Goal: Transaction & Acquisition: Purchase product/service

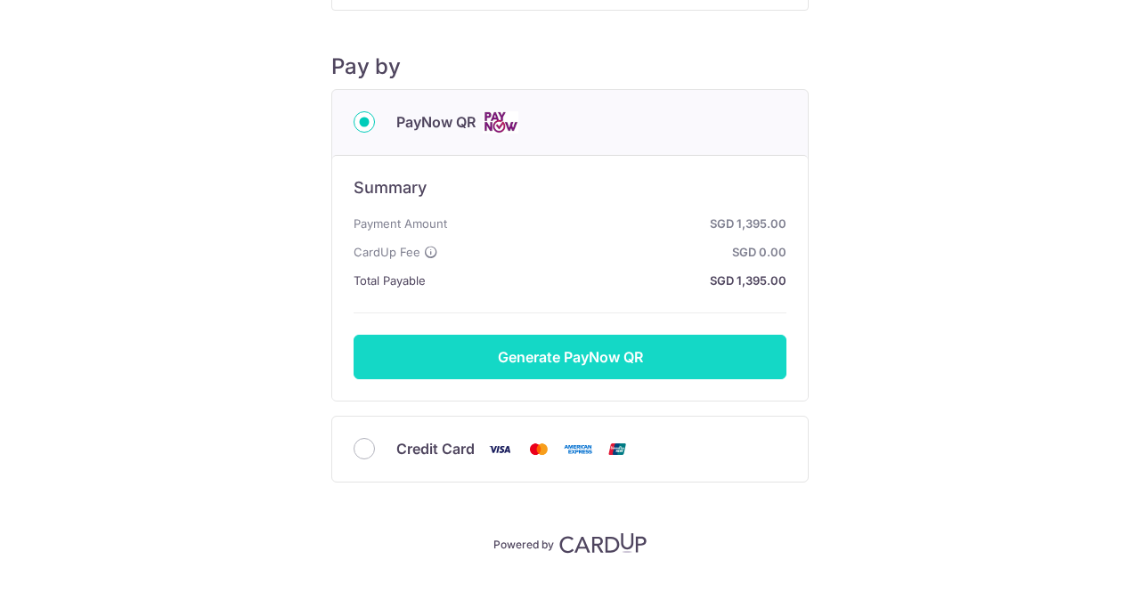
scroll to position [224, 0]
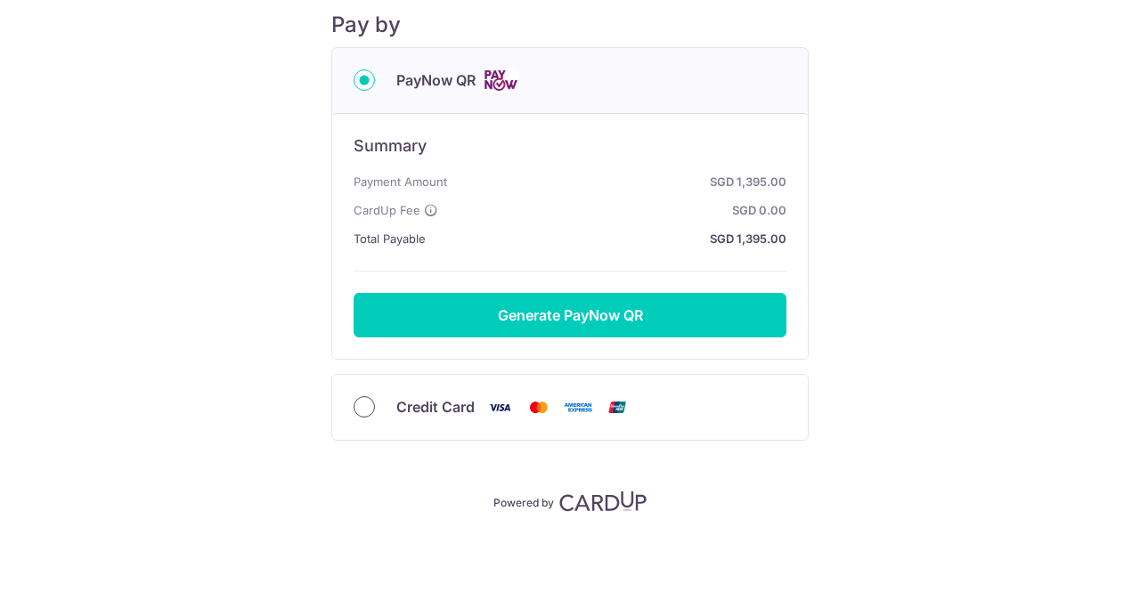
click at [354, 407] on input "Credit Card" at bounding box center [364, 406] width 21 height 21
radio input "true"
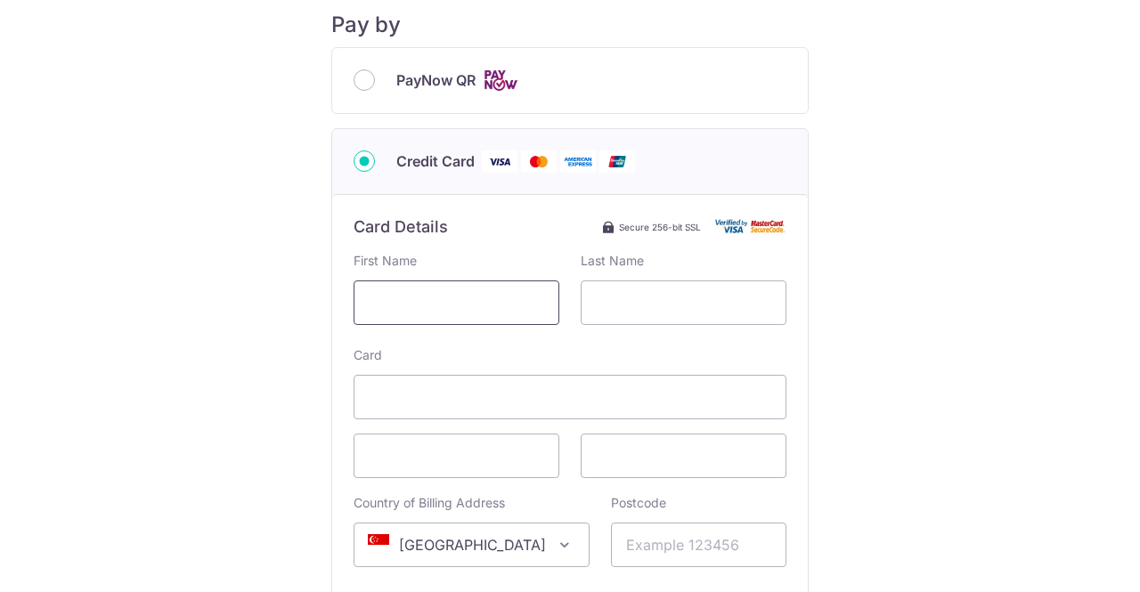
click at [401, 297] on input "text" at bounding box center [457, 302] width 206 height 45
type input "YI"
type input "LI"
click at [401, 297] on input "YI" at bounding box center [457, 302] width 206 height 45
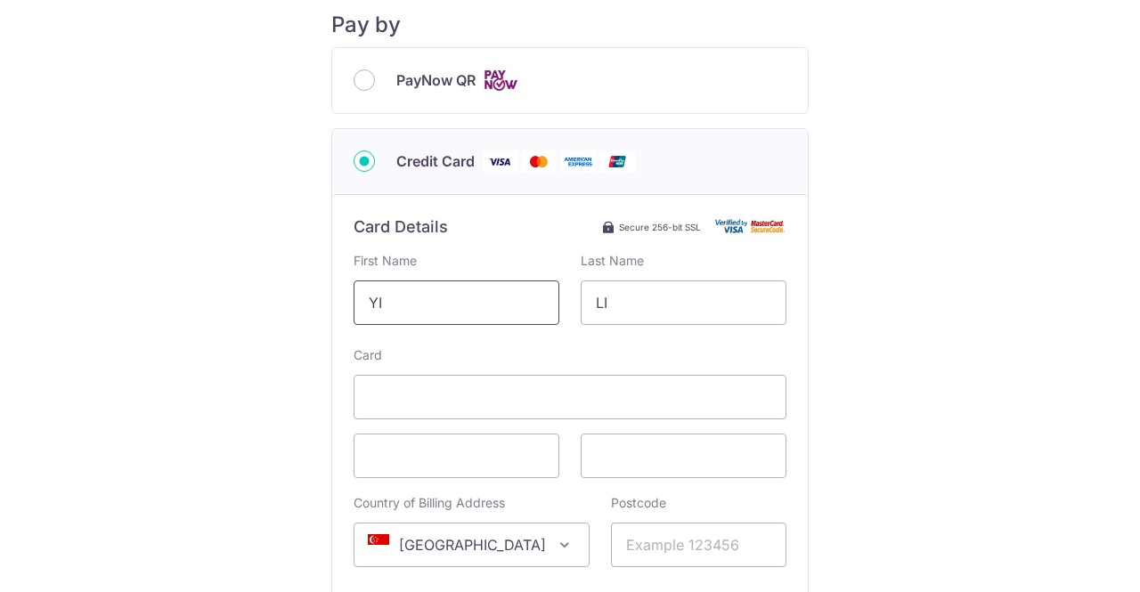
click at [401, 298] on input "YI" at bounding box center [457, 302] width 206 height 45
type input "Y"
type input "LI"
type input "YI"
click at [602, 439] on span at bounding box center [684, 456] width 206 height 45
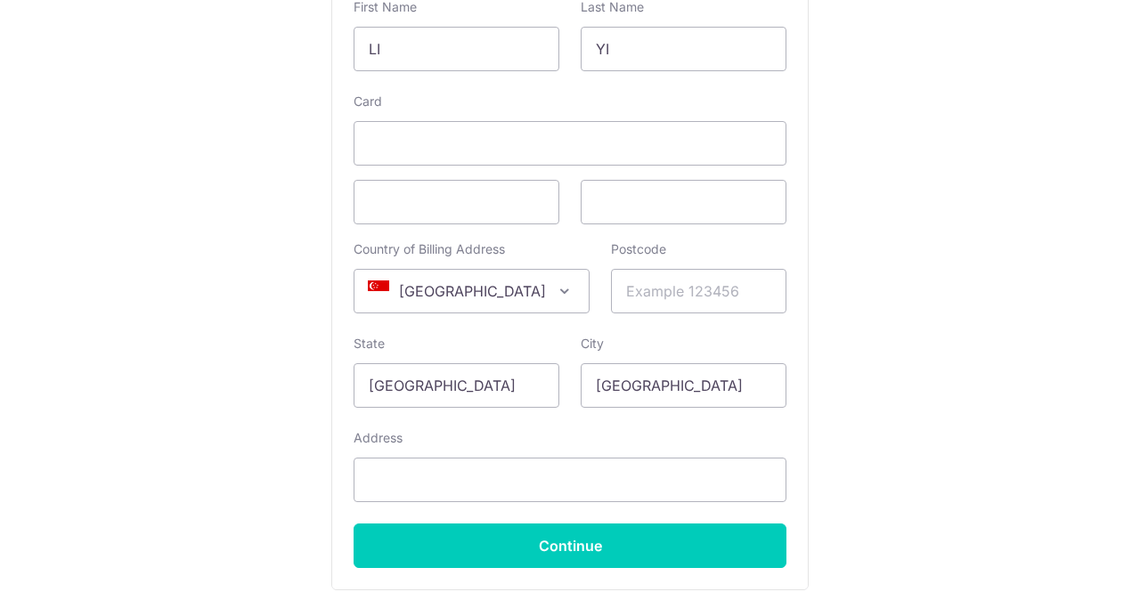
scroll to position [491, 0]
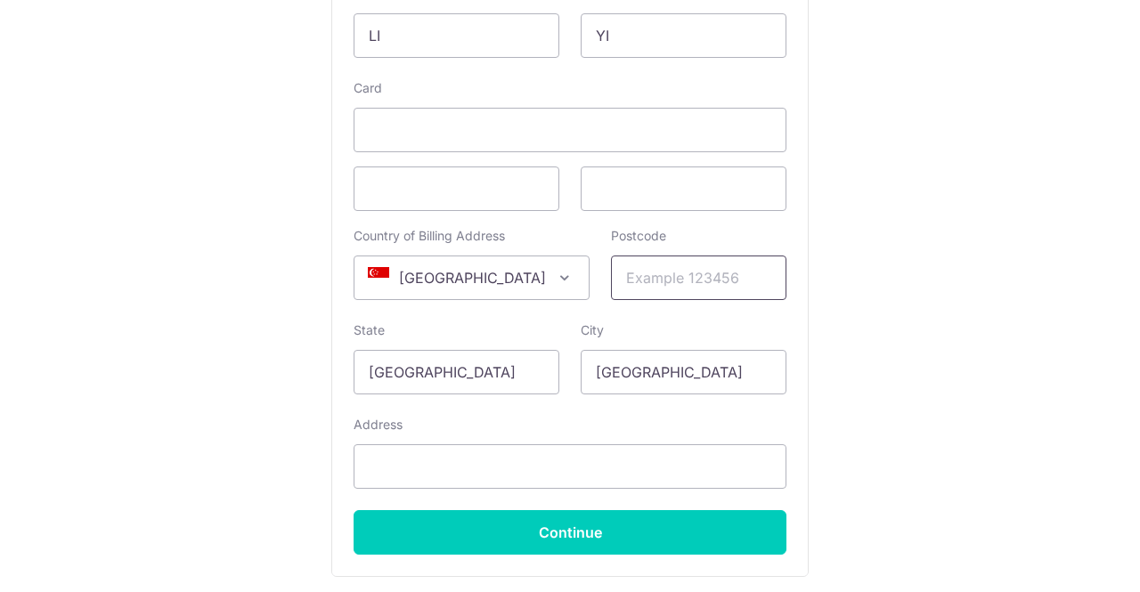
click at [631, 276] on input "Postcode" at bounding box center [698, 278] width 175 height 45
click at [611, 274] on input "Postcode" at bounding box center [698, 278] width 175 height 45
click at [98, 298] on div "Payment Details Payment Amount SGD 1,395.00 Payment Reference IN226115858CIS Em…" at bounding box center [570, 93] width 1054 height 1110
click at [623, 272] on input "Postcode" at bounding box center [698, 278] width 175 height 45
click at [232, 309] on div "Payment Details Payment Amount SGD 1,395.00 Payment Reference IN226115858CIS Em…" at bounding box center [570, 93] width 1054 height 1110
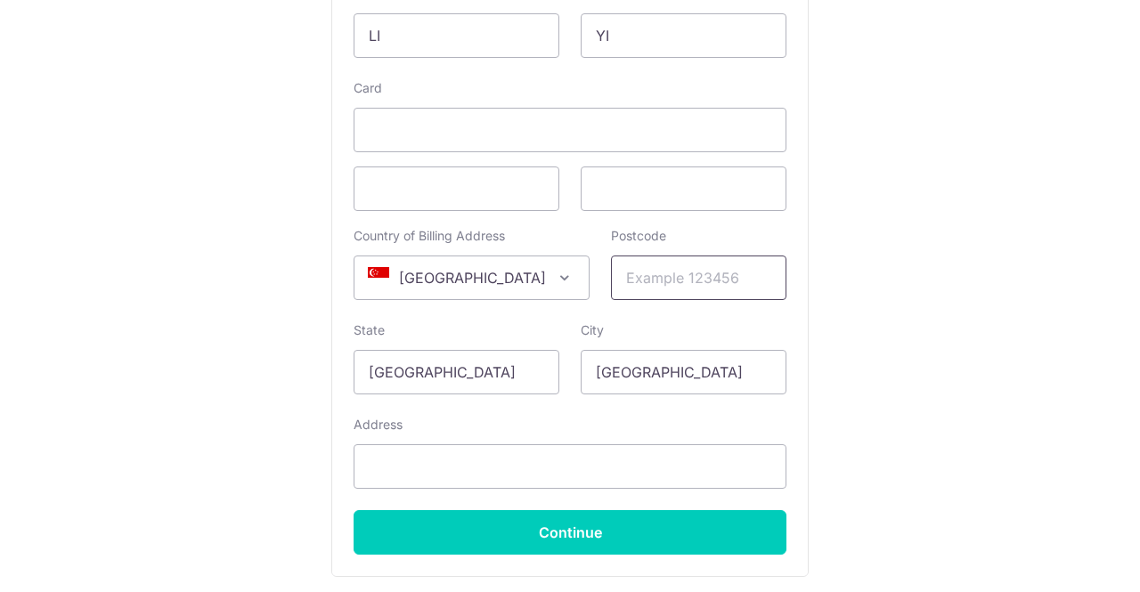
click at [613, 279] on input "Postcode" at bounding box center [698, 278] width 175 height 45
click at [611, 278] on input "Postcode" at bounding box center [698, 278] width 175 height 45
type input "449305"
type input "#[STREET_ADDRESS]"
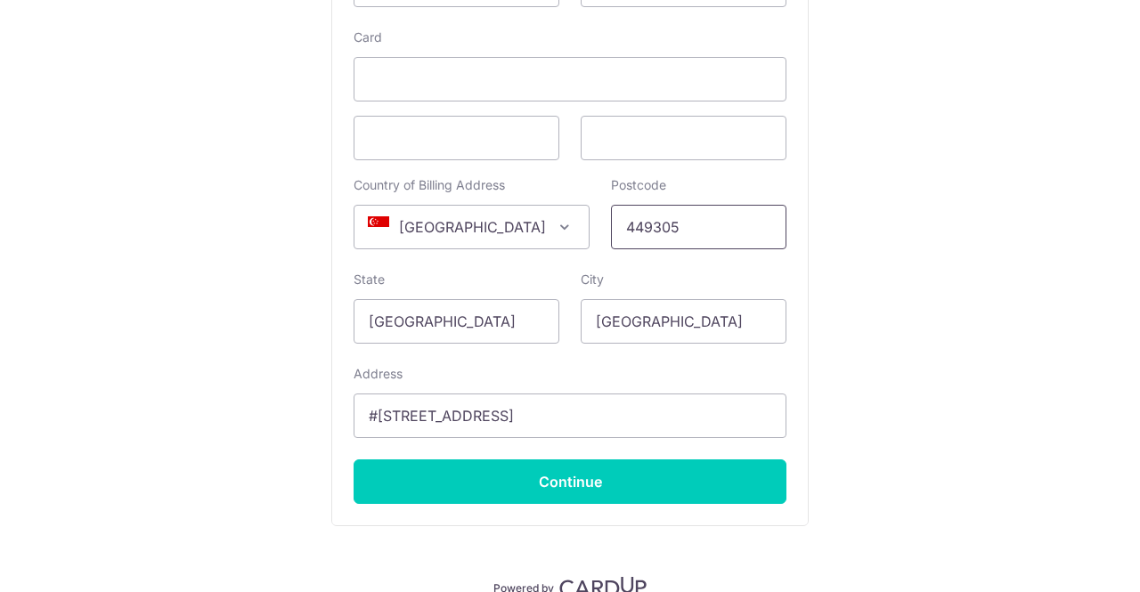
scroll to position [627, 0]
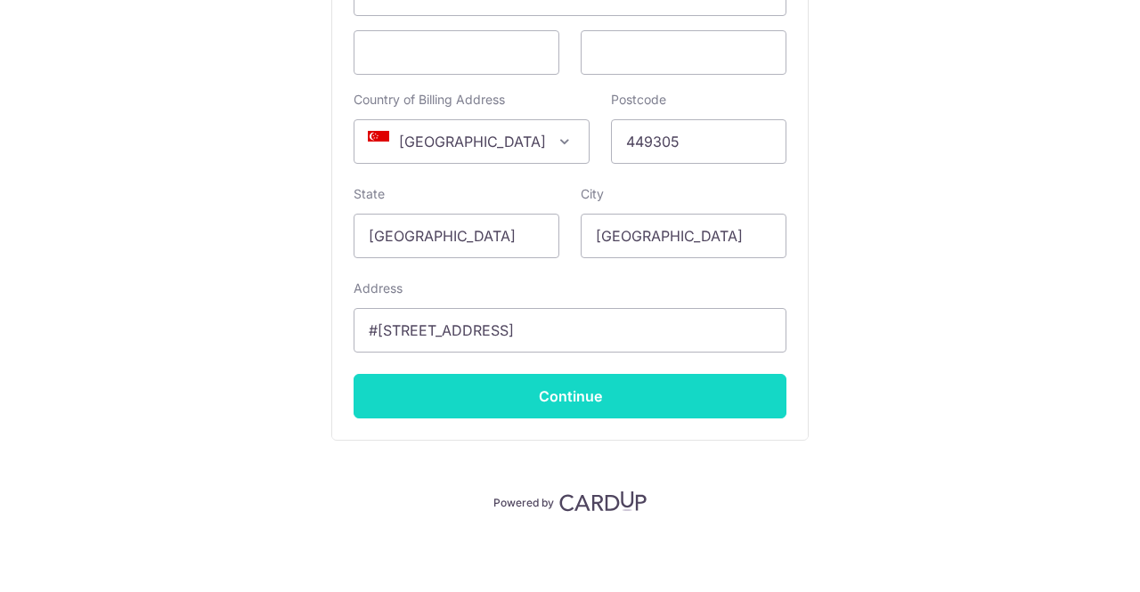
click at [557, 402] on input "Continue" at bounding box center [570, 396] width 433 height 45
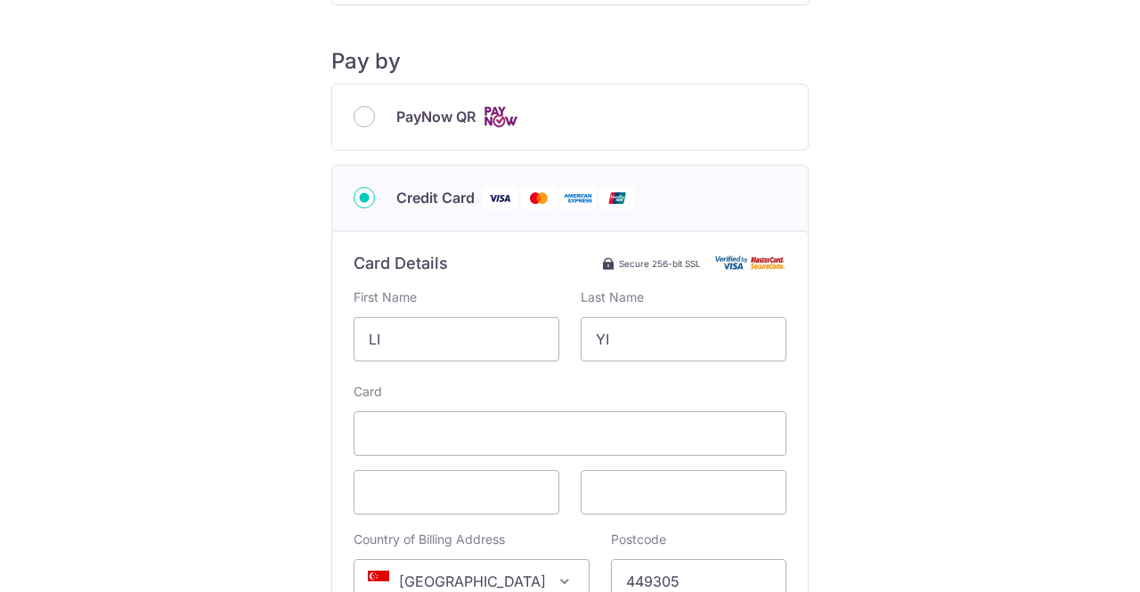
scroll to position [182, 0]
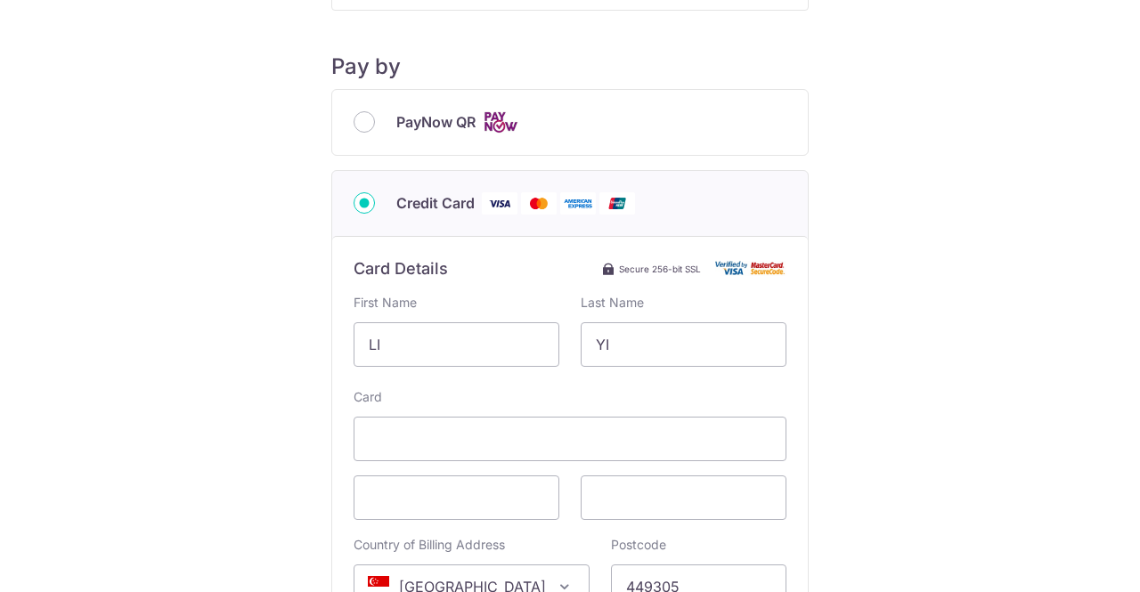
type input "**** 3279"
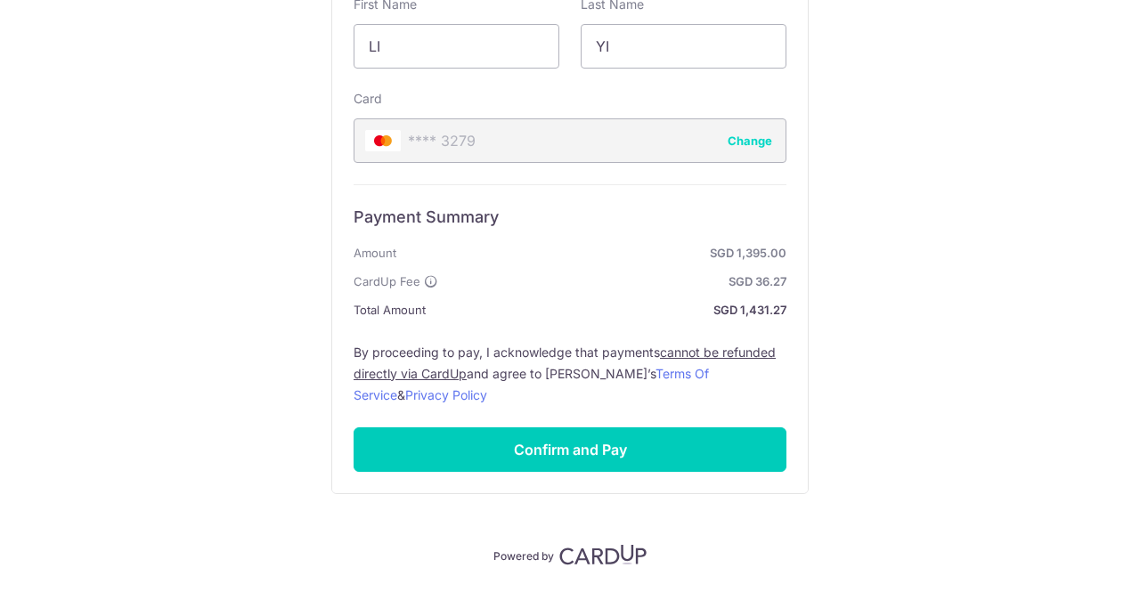
scroll to position [532, 0]
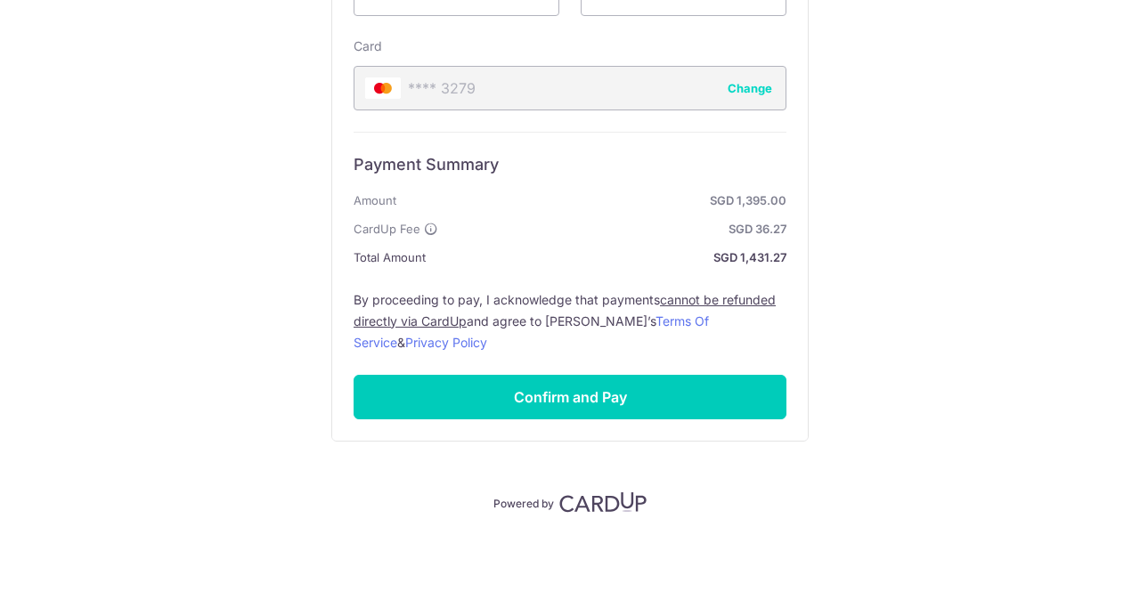
drag, startPoint x: 288, startPoint y: 351, endPoint x: 116, endPoint y: 297, distance: 180.2
click at [116, 297] on div "Payment Details Payment Amount SGD 1,395.00 Payment Reference IN226115858CIS Em…" at bounding box center [570, 4] width 1054 height 1017
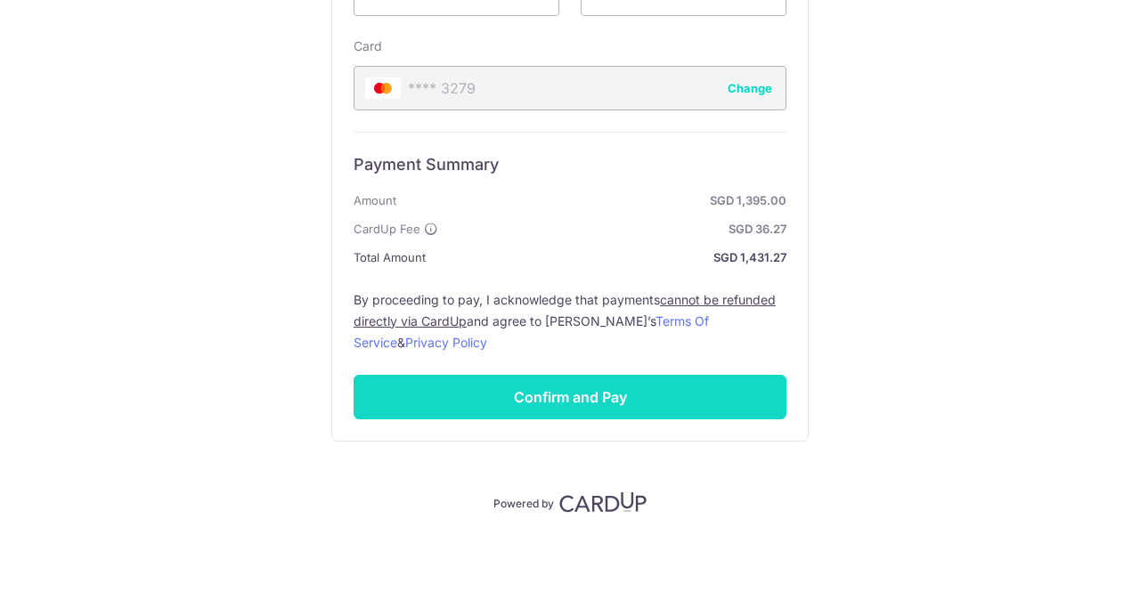
click at [561, 388] on input "Confirm and Pay" at bounding box center [570, 397] width 433 height 45
